Goal: Information Seeking & Learning: Learn about a topic

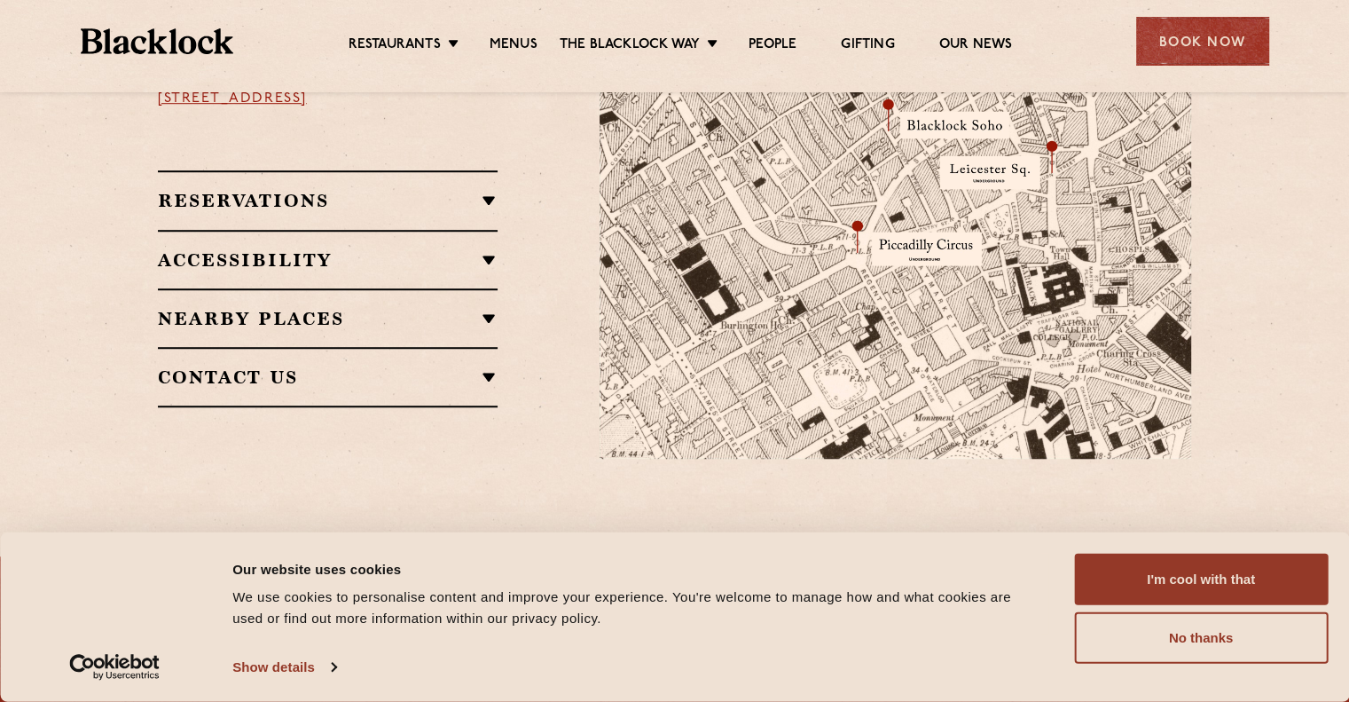
scroll to position [1207, 0]
click at [522, 40] on link "Menus" at bounding box center [514, 46] width 48 height 20
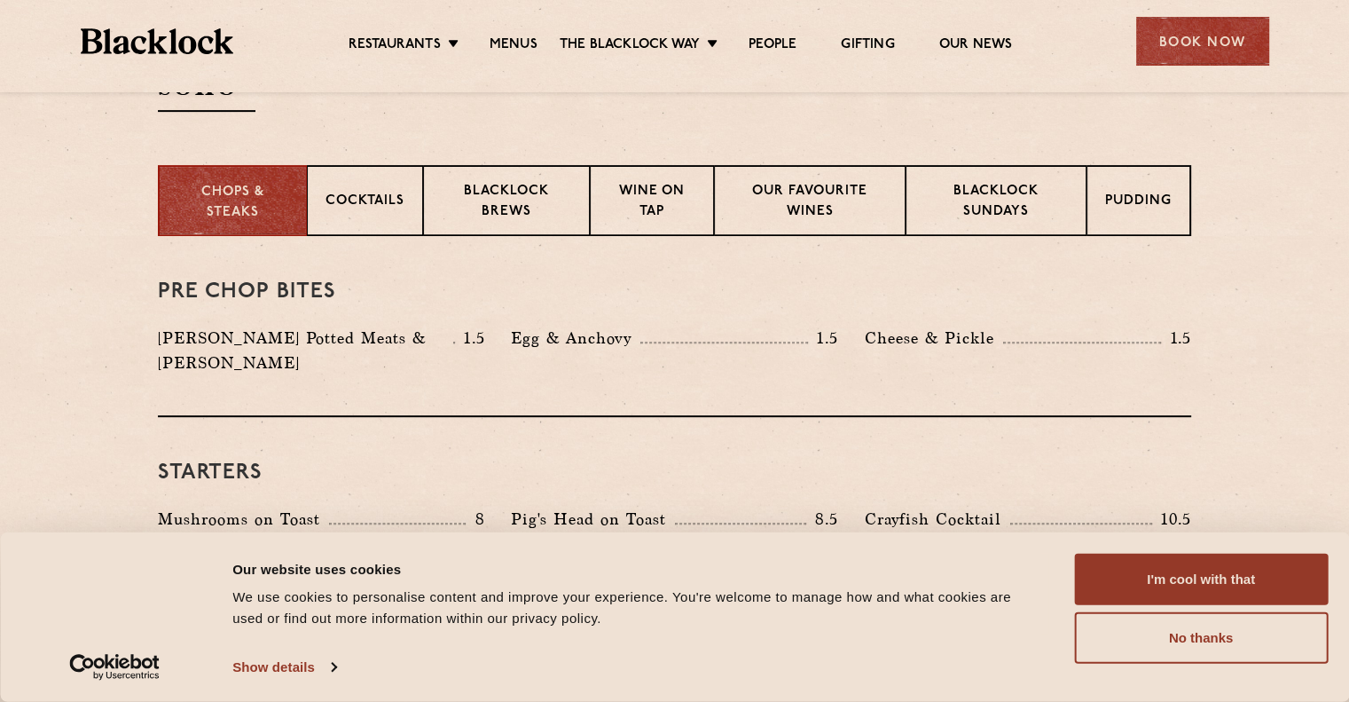
scroll to position [692, 0]
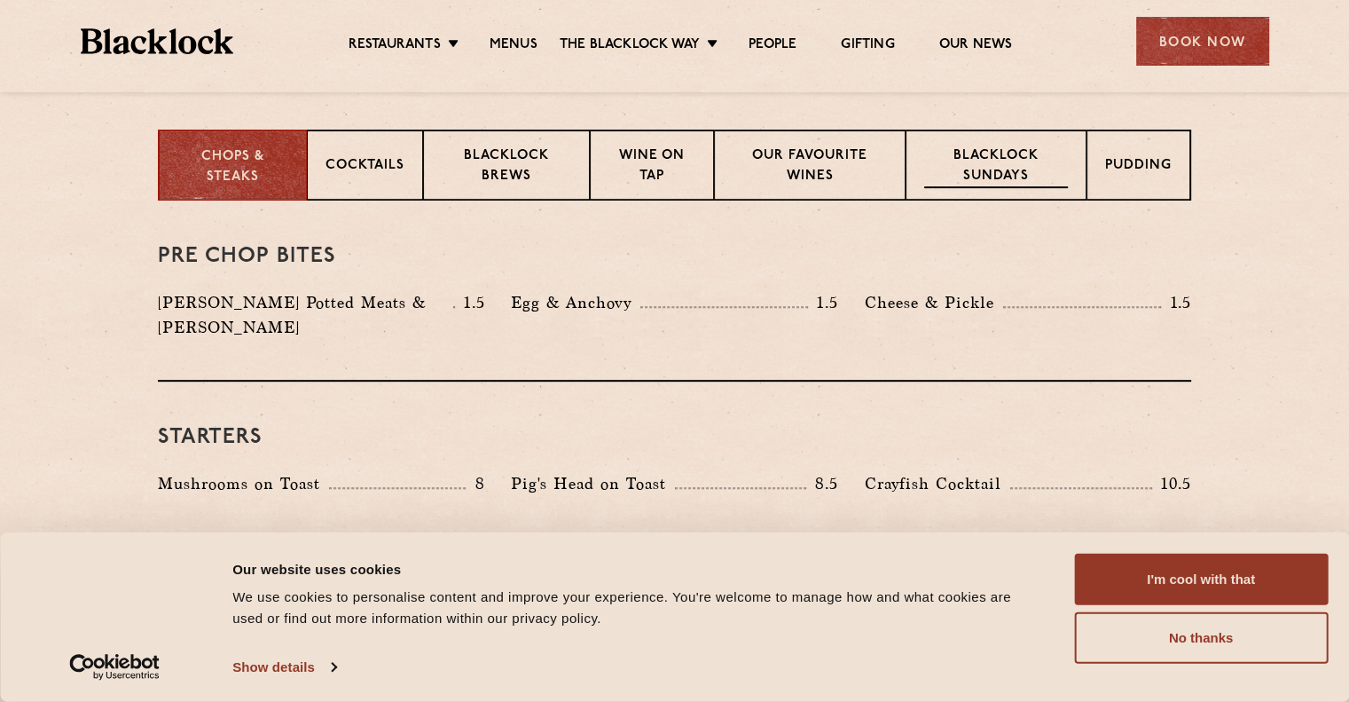
click at [1018, 147] on p "Blacklock Sundays" at bounding box center [996, 167] width 144 height 42
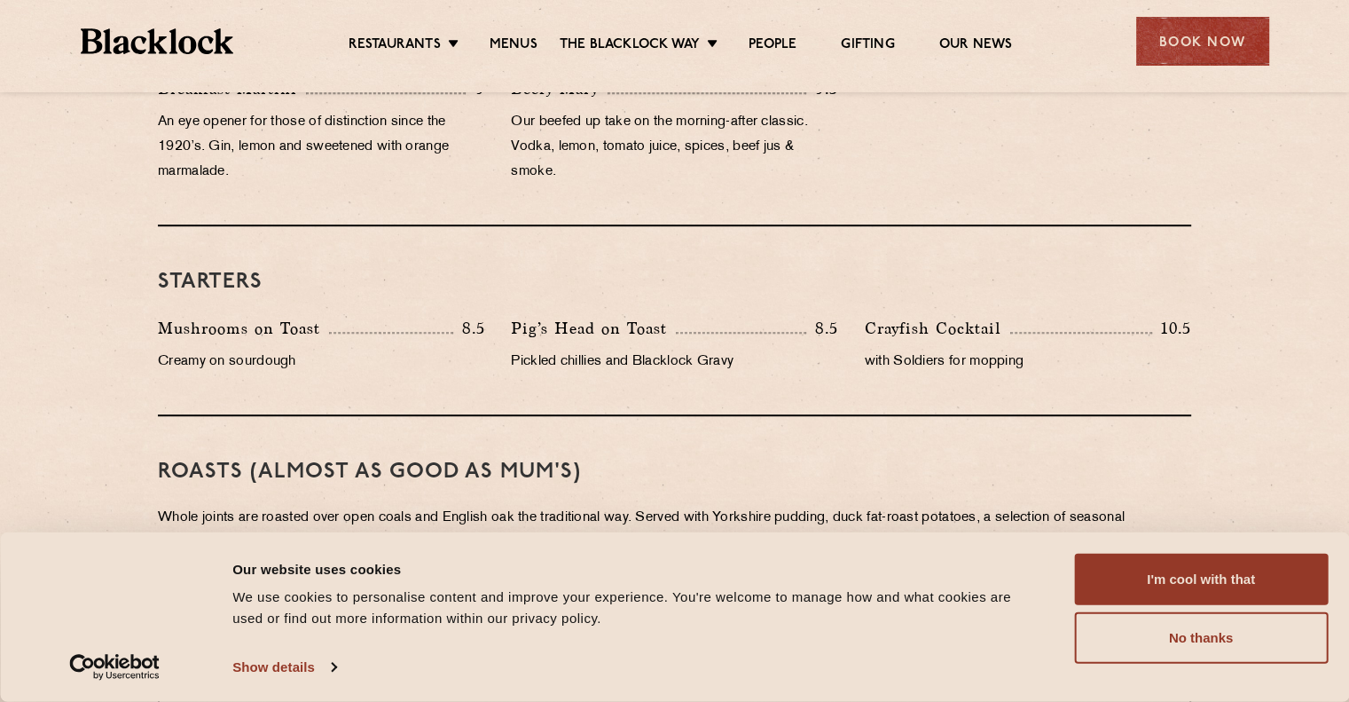
scroll to position [959, 0]
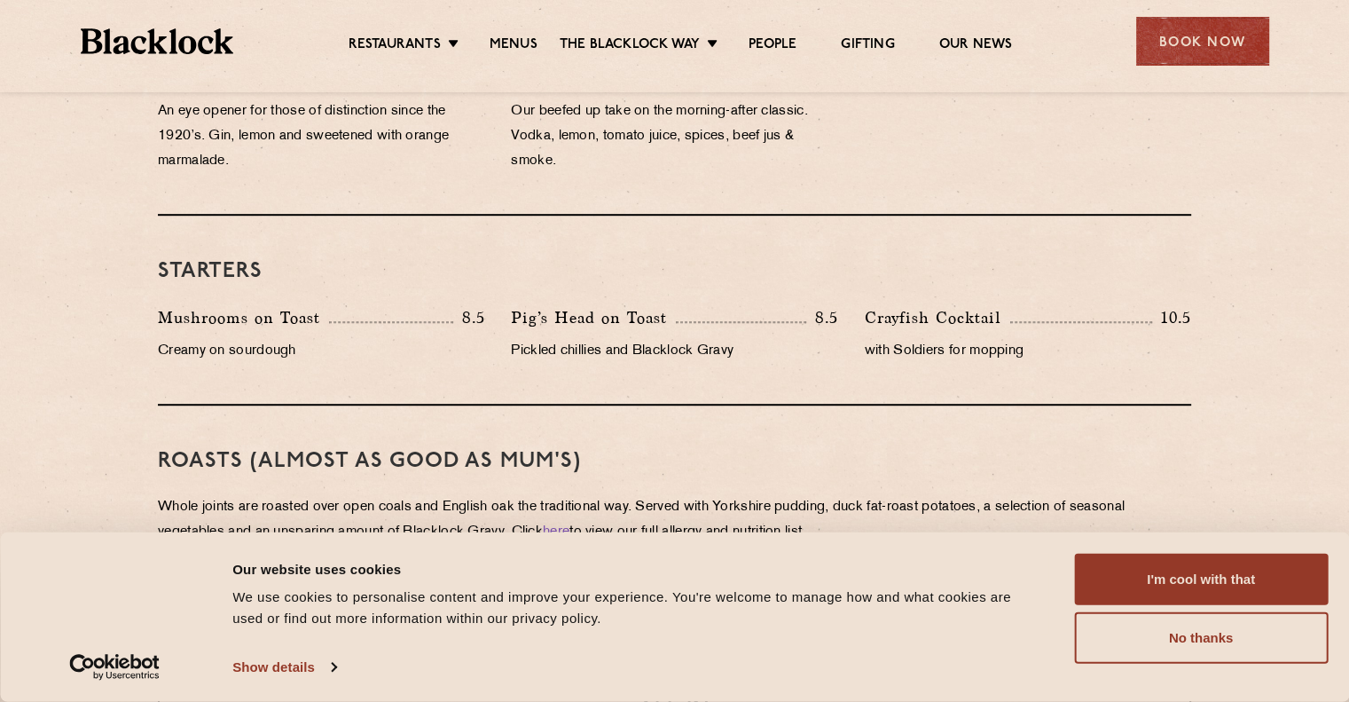
drag, startPoint x: 826, startPoint y: 421, endPoint x: 731, endPoint y: 326, distance: 134.2
click at [731, 326] on div "Pig’s Head on Toast 8.5" at bounding box center [674, 317] width 326 height 25
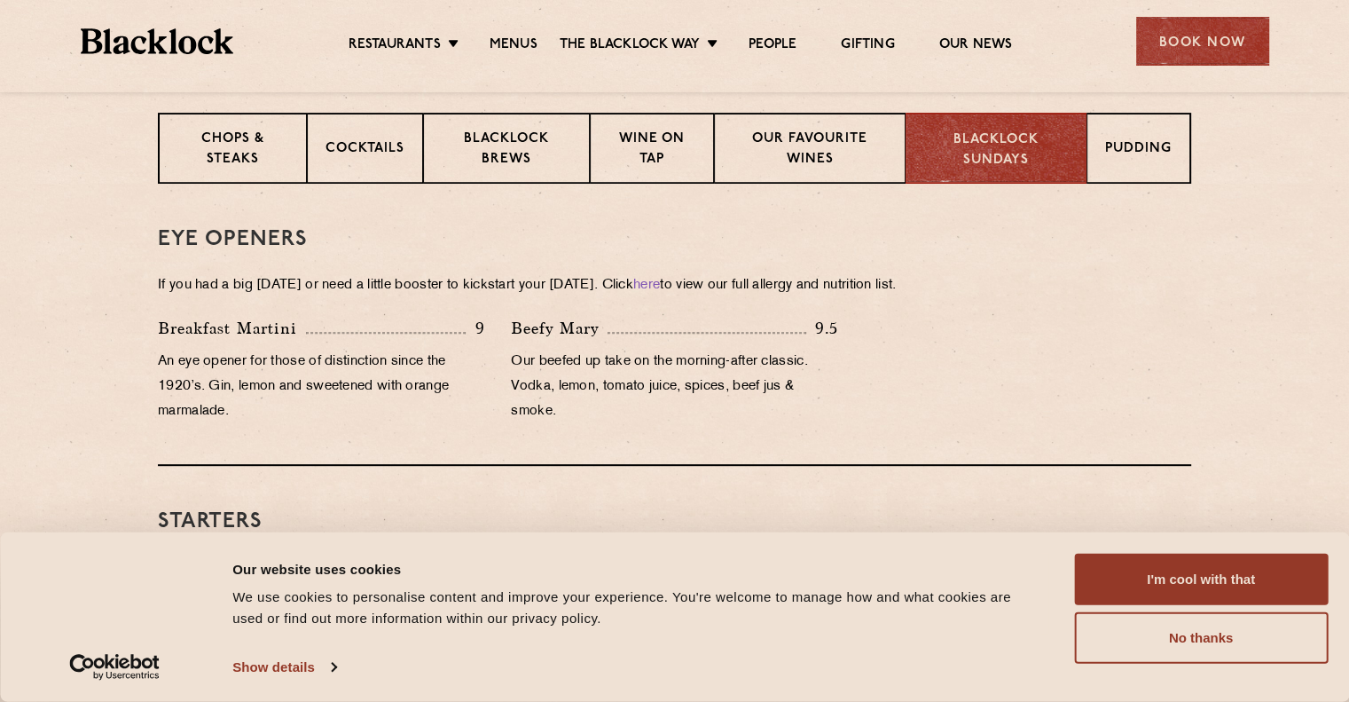
scroll to position [700, 0]
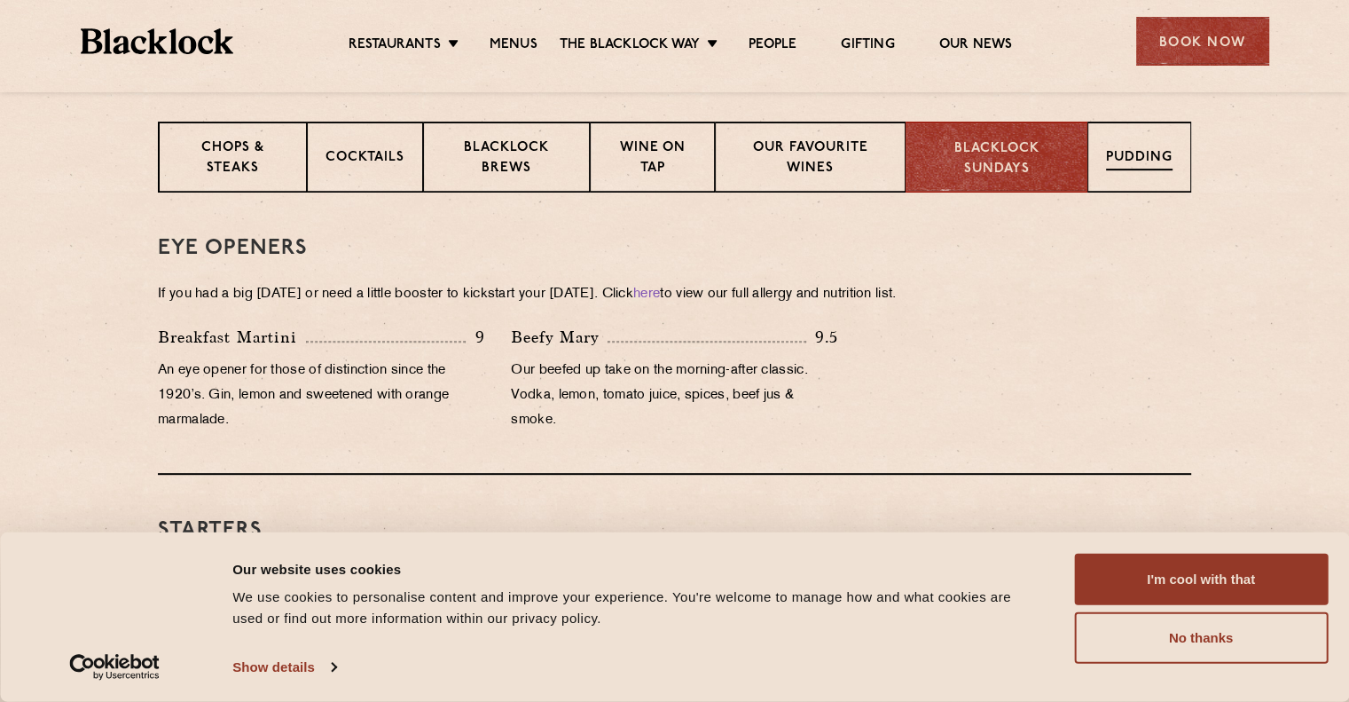
click at [1106, 166] on p "Pudding" at bounding box center [1139, 159] width 67 height 22
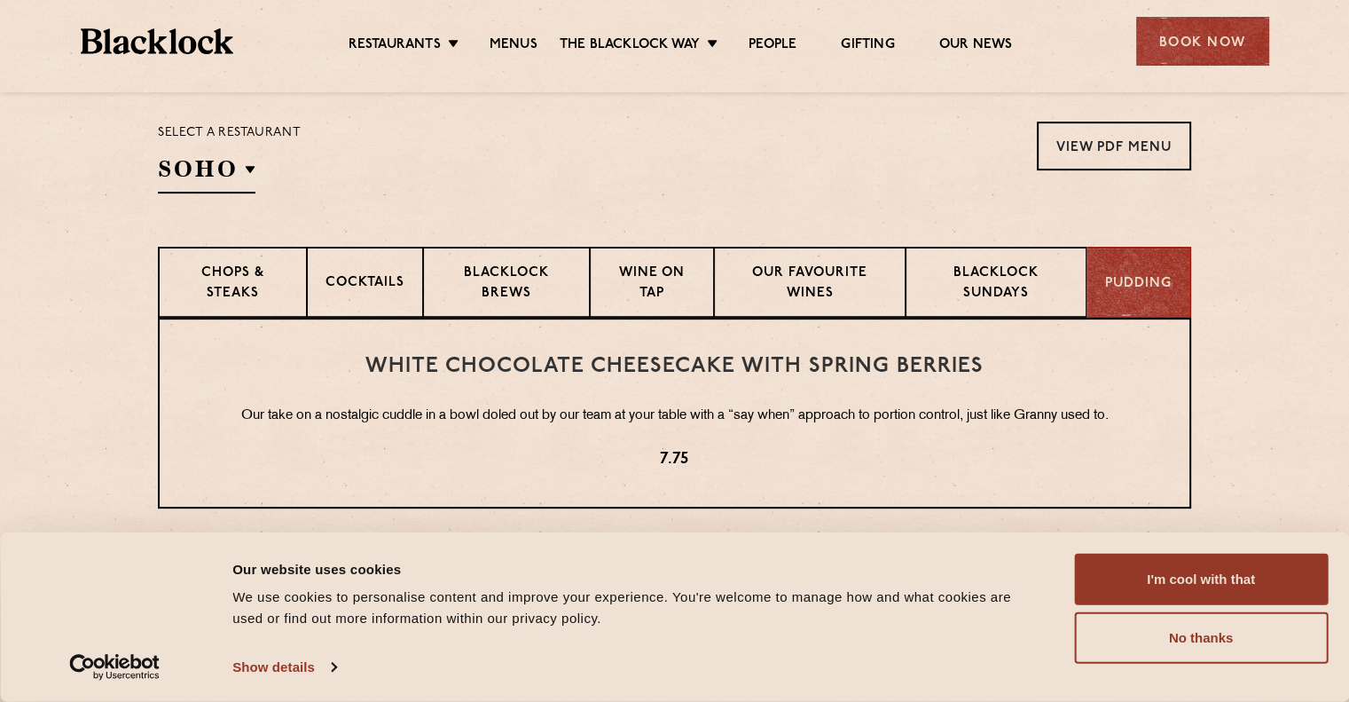
scroll to position [559, 0]
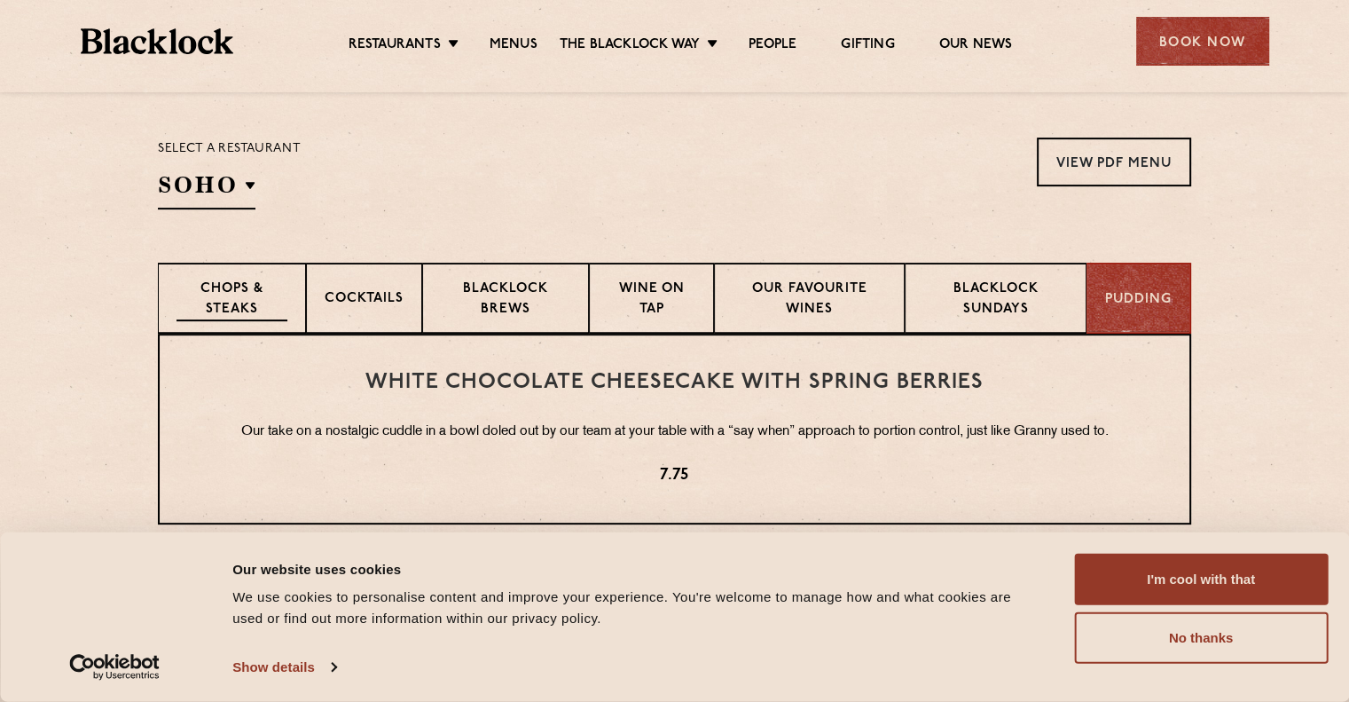
click at [245, 297] on p "Chops & Steaks" at bounding box center [232, 300] width 111 height 42
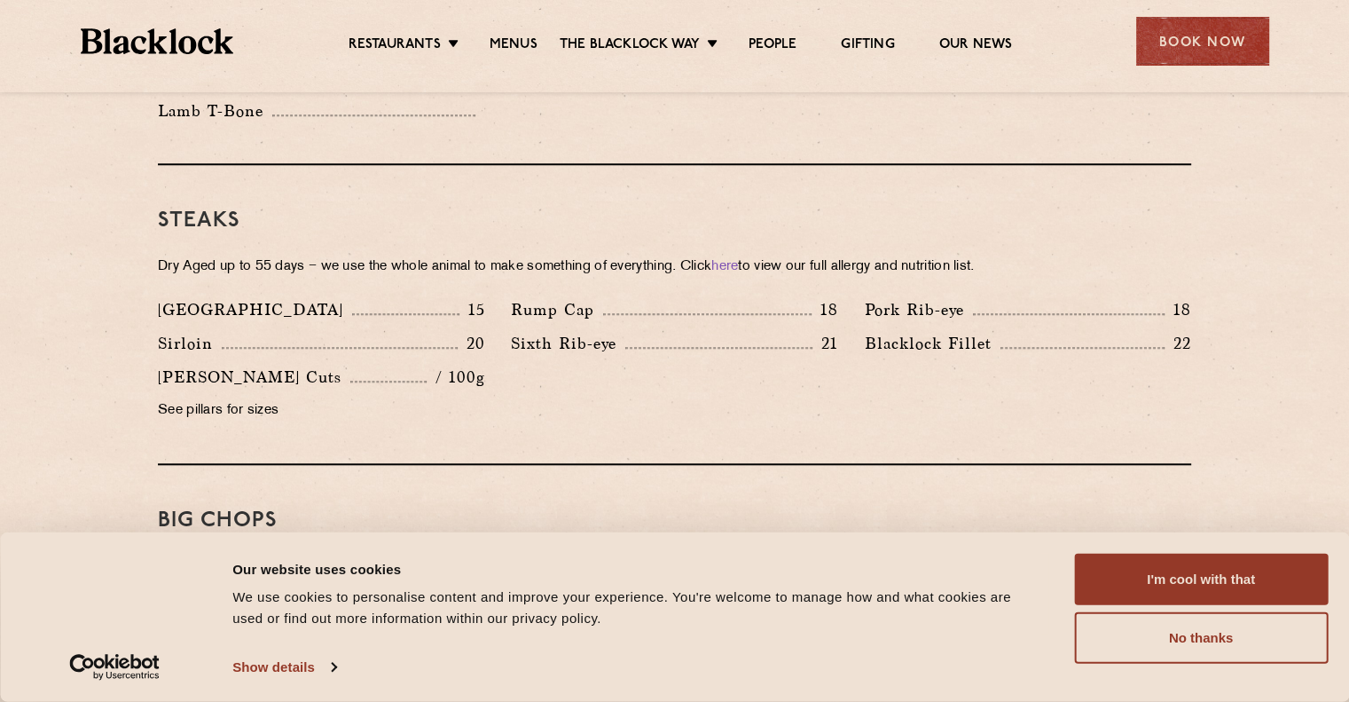
scroll to position [1583, 0]
